Goal: Task Accomplishment & Management: Manage account settings

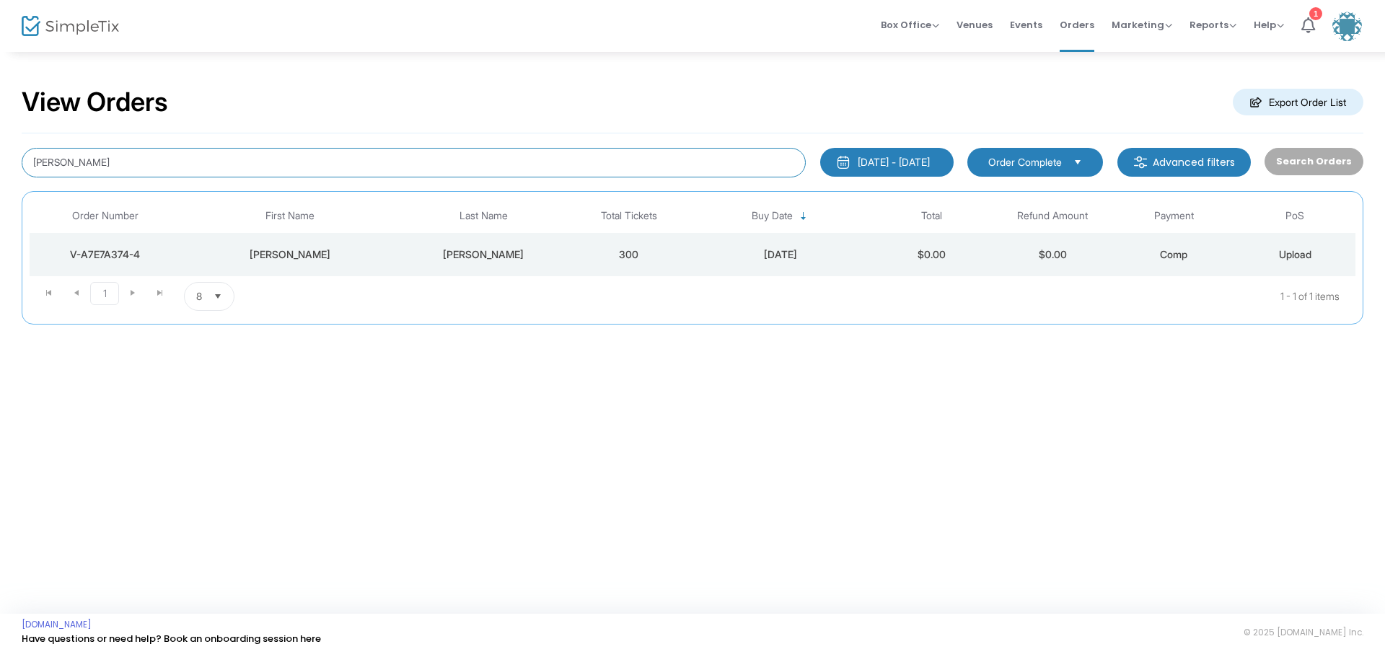
drag, startPoint x: 195, startPoint y: 164, endPoint x: -106, endPoint y: 141, distance: 302.3
click at [0, 141] on html "Processing... please wait Box Office Sell Tickets Bookings Sell Season Pass Ven…" at bounding box center [692, 328] width 1385 height 657
type input "[PERSON_NAME]"
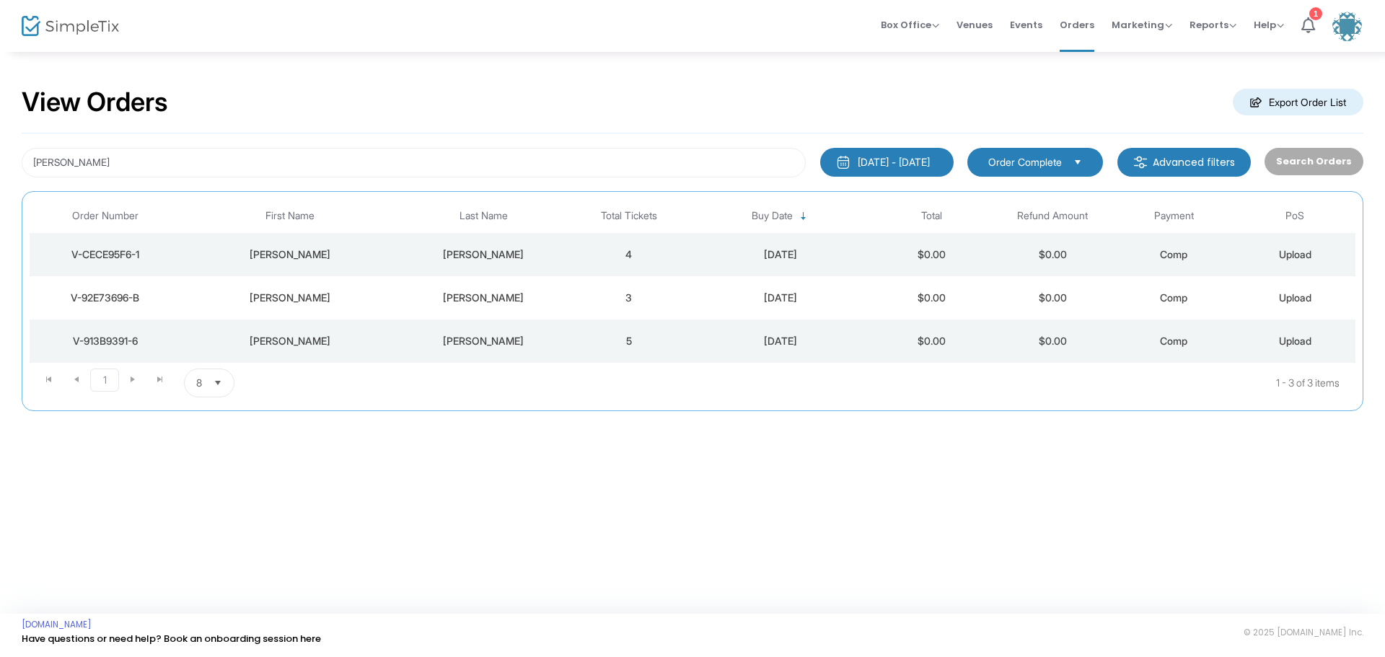
click at [114, 297] on div "V-92E73696-B" at bounding box center [105, 298] width 144 height 14
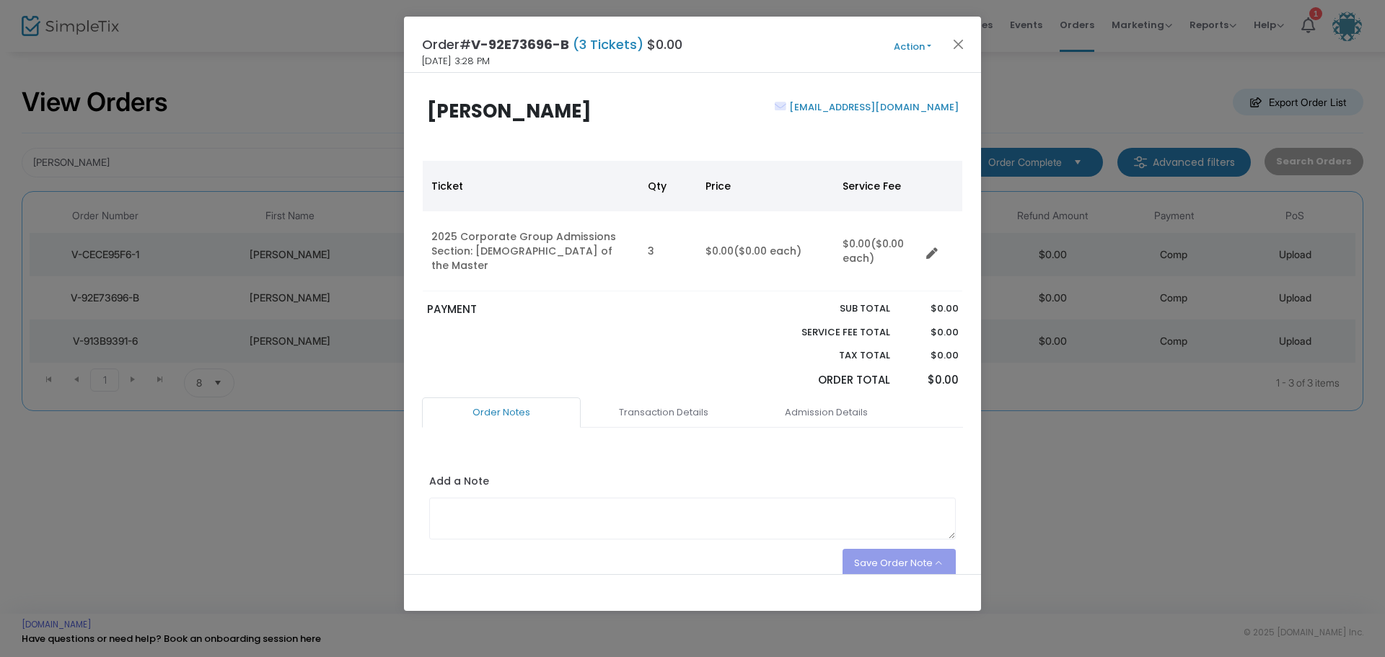
click at [928, 48] on button "Action" at bounding box center [912, 47] width 87 height 16
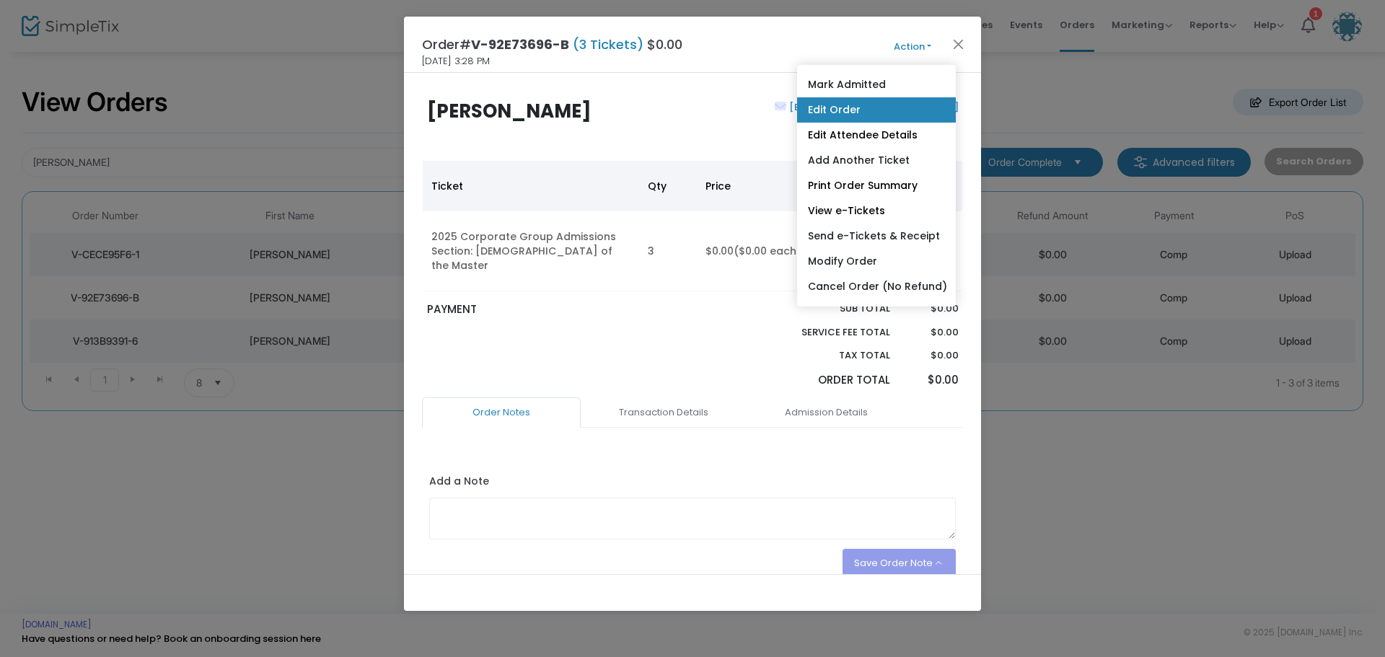
click at [880, 108] on link "Edit Order" at bounding box center [876, 109] width 159 height 25
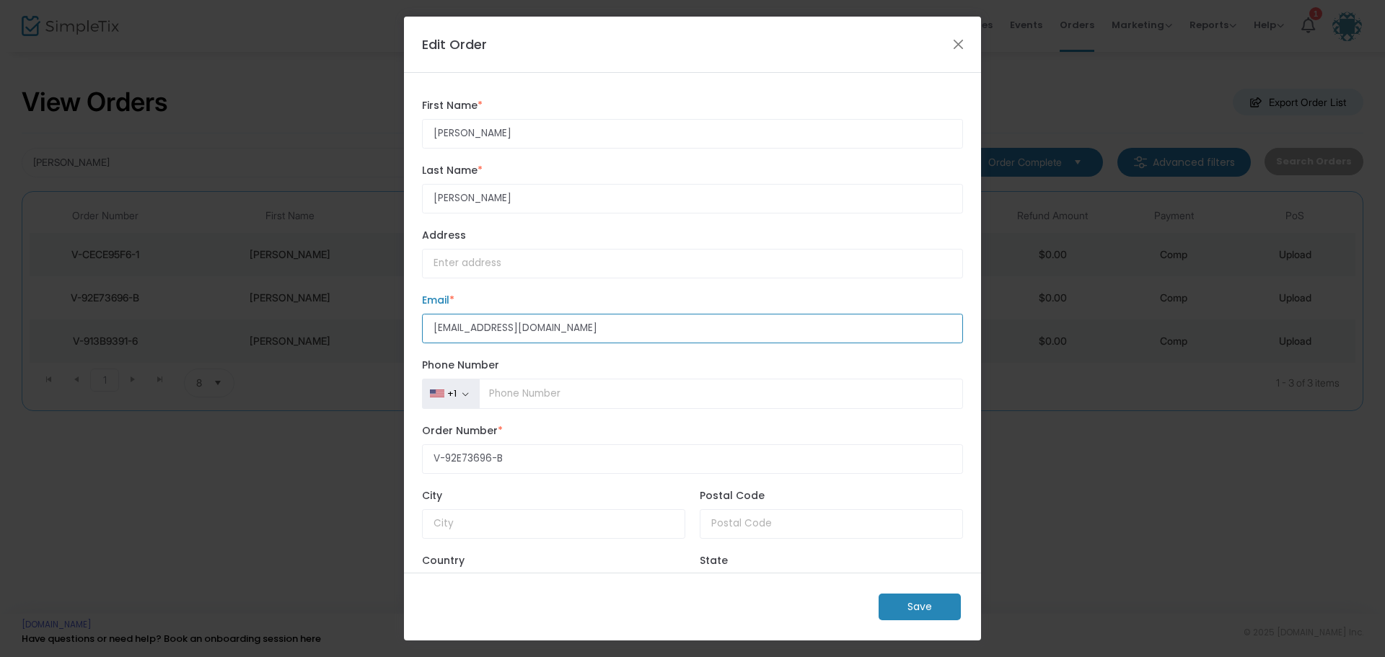
drag, startPoint x: 549, startPoint y: 332, endPoint x: 329, endPoint y: 301, distance: 222.1
click at [329, 301] on ngb-modal-window "Edit Order [PERSON_NAME] First Name * First Name is required. [PERSON_NAME] Las…" at bounding box center [692, 328] width 1385 height 657
type input "[EMAIL_ADDRESS][DOMAIN_NAME]"
click at [901, 609] on m-button "Save" at bounding box center [919, 607] width 82 height 27
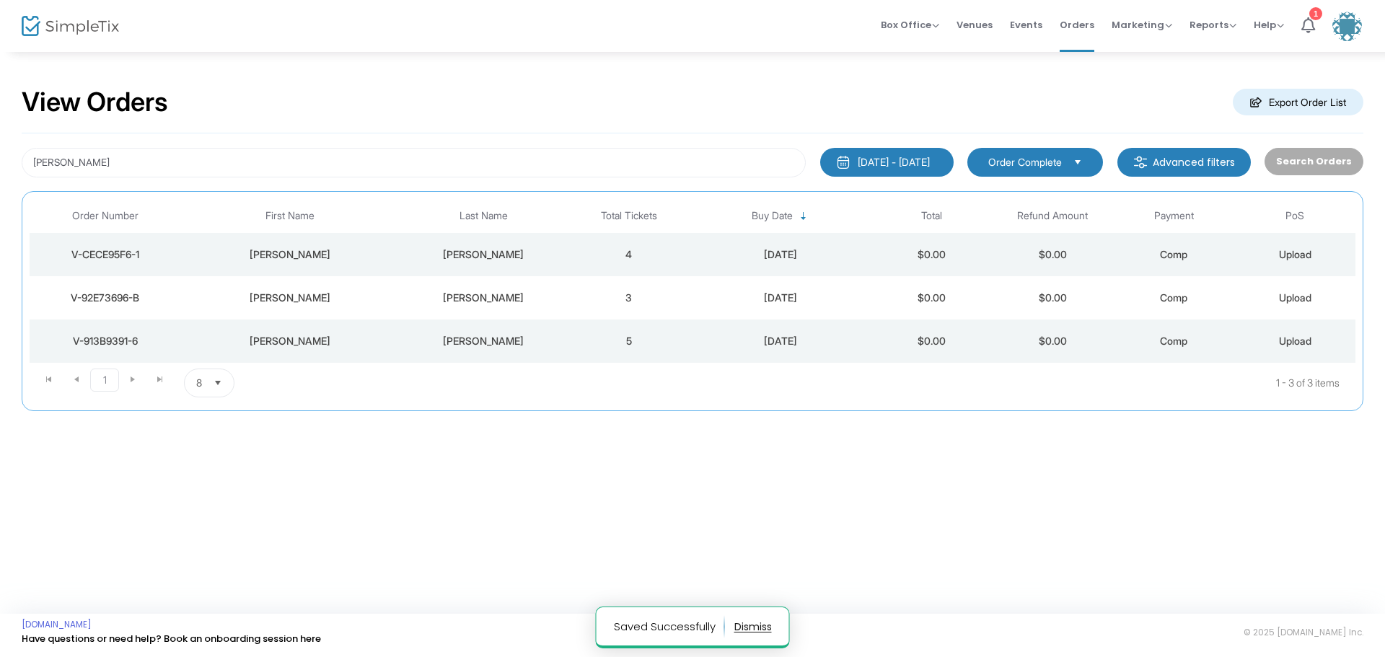
click at [125, 296] on div "V-92E73696-B" at bounding box center [105, 298] width 144 height 14
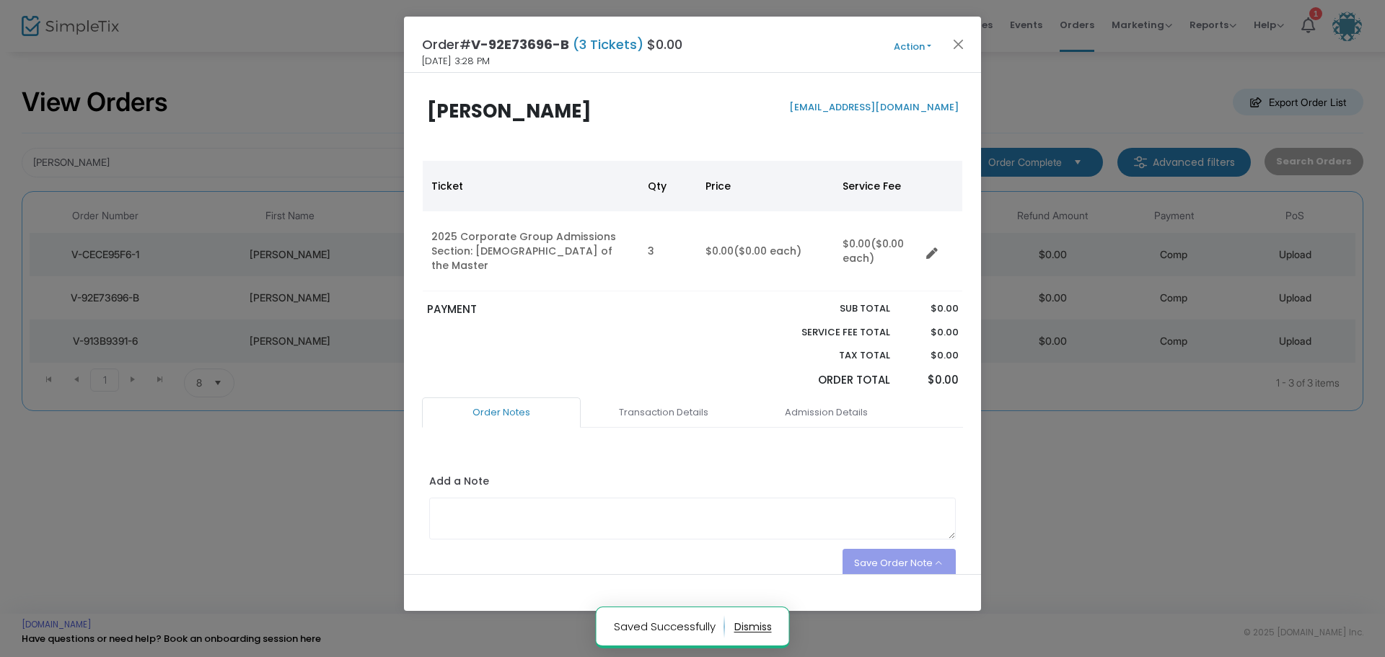
click at [928, 44] on button "Action" at bounding box center [912, 47] width 87 height 16
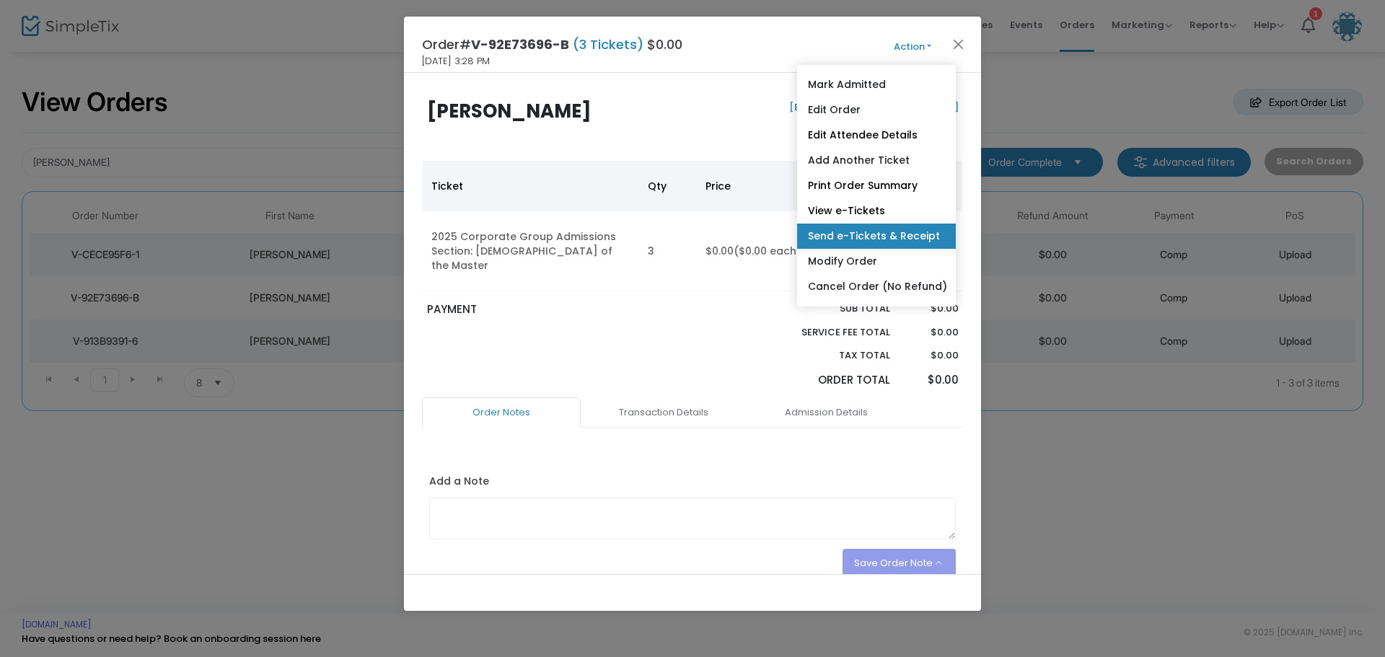
click at [870, 232] on link "Send e-Tickets & Receipt" at bounding box center [876, 236] width 159 height 25
type input "[EMAIL_ADDRESS][DOMAIN_NAME]"
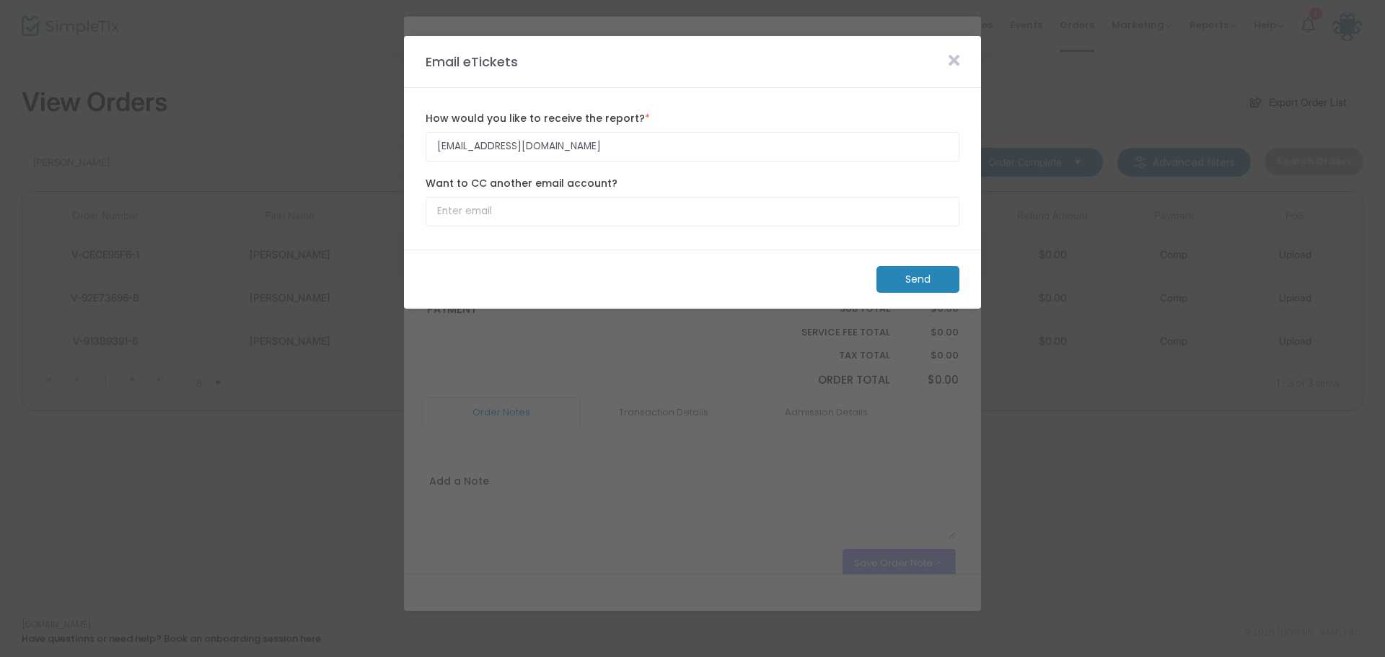
click at [910, 275] on m-button "Send" at bounding box center [917, 279] width 83 height 27
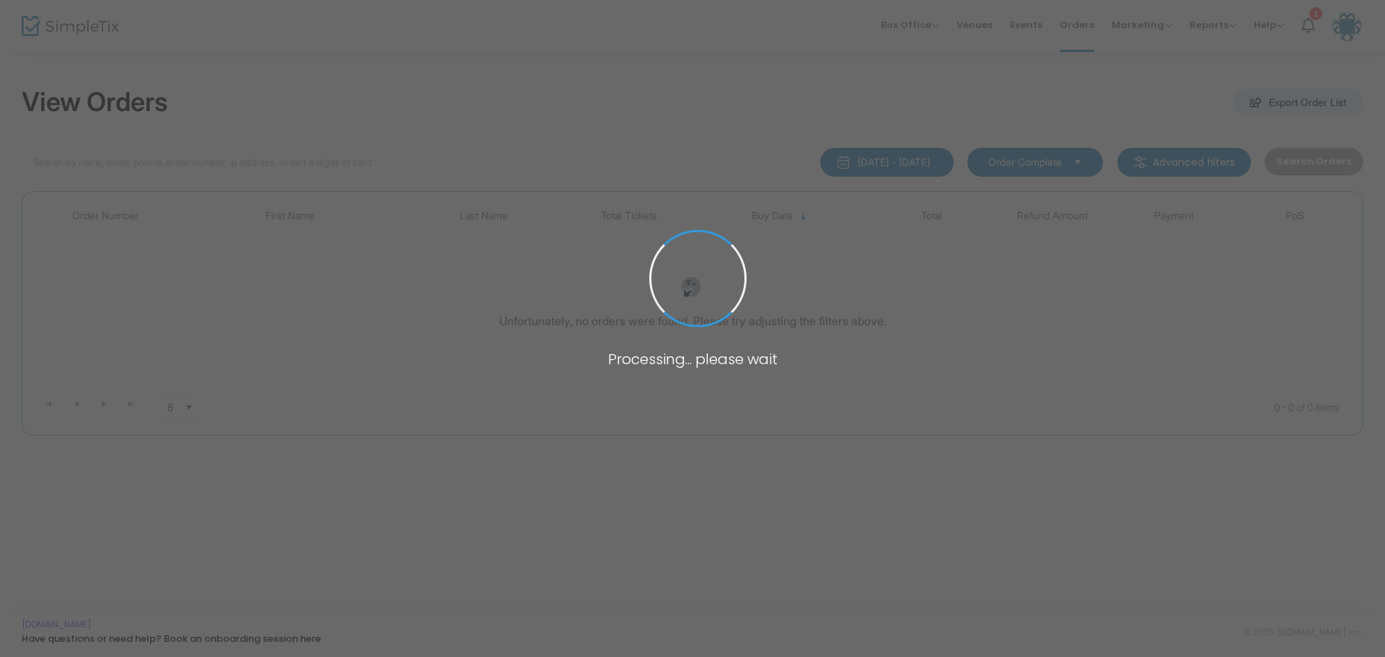
type input "chaney"
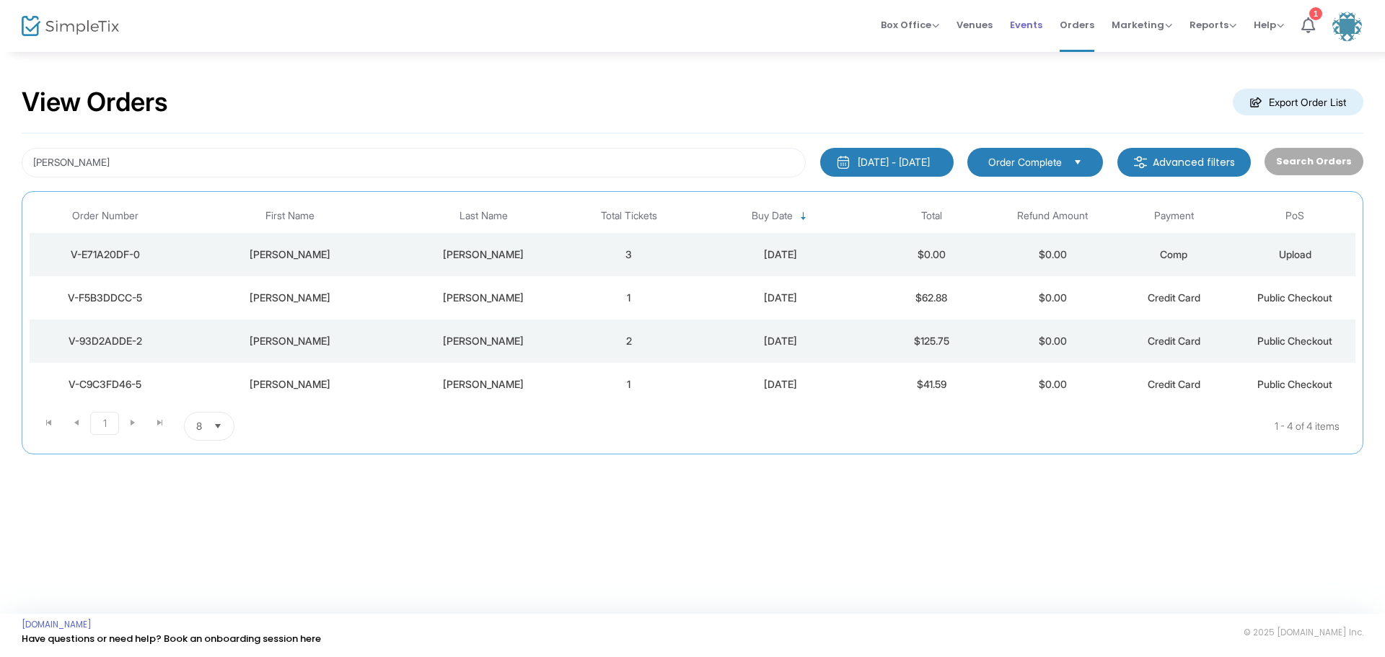
click at [1034, 23] on span "Events" at bounding box center [1026, 24] width 32 height 37
